Goal: Find specific page/section: Find specific page/section

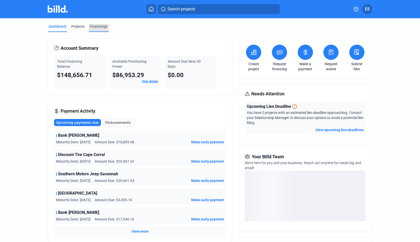
click at [95, 24] on div "Financings" at bounding box center [99, 26] width 18 height 5
